Goal: Task Accomplishment & Management: Manage account settings

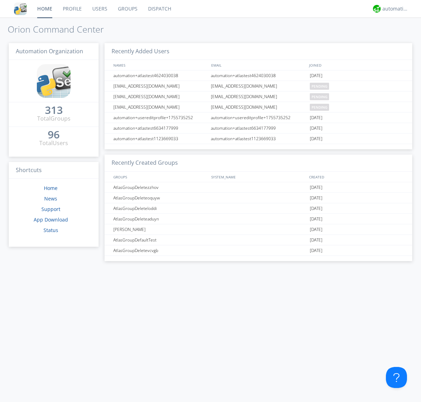
click at [99, 9] on link "Users" at bounding box center [100, 9] width 26 height 18
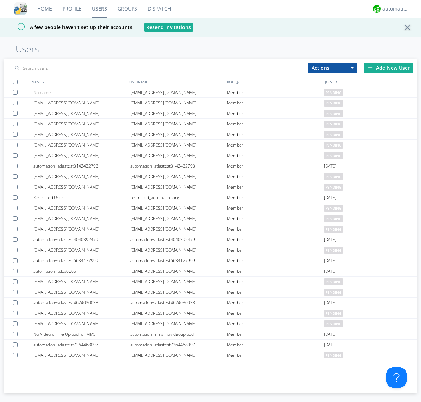
click at [388, 68] on div "Add New User" at bounding box center [388, 68] width 49 height 11
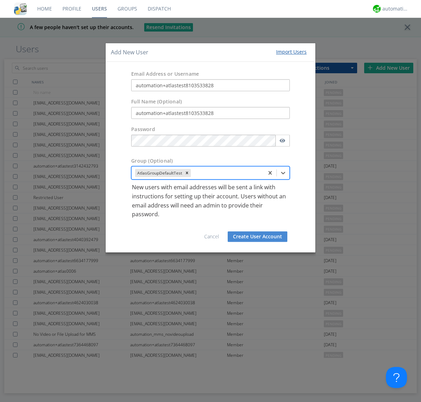
click at [257, 236] on button "Create User Account" at bounding box center [257, 236] width 60 height 11
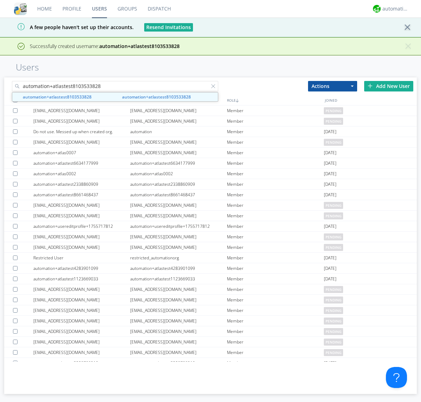
type input "automation+atlastest8103533828"
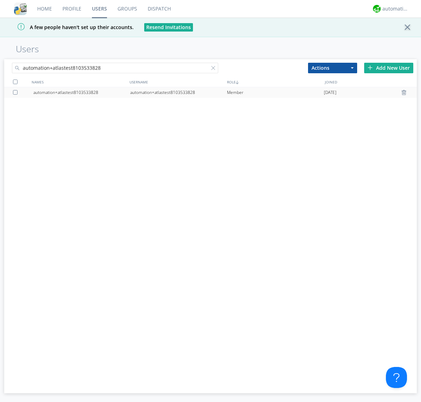
click at [178, 92] on div "automation+atlastest8103533828" at bounding box center [178, 92] width 97 height 11
